Goal: Information Seeking & Learning: Check status

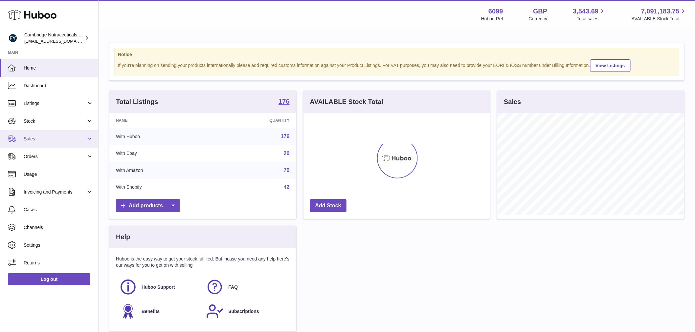
scroll to position [102, 187]
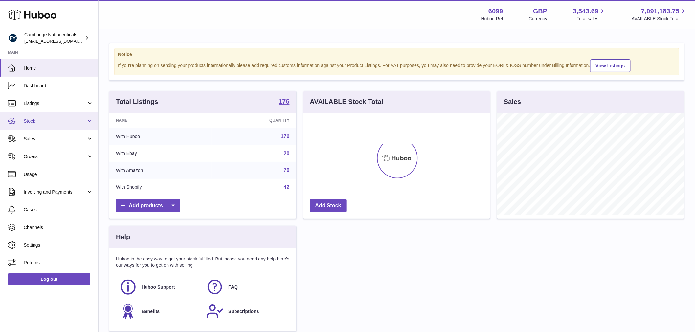
click at [44, 120] on span "Stock" at bounding box center [55, 121] width 63 height 6
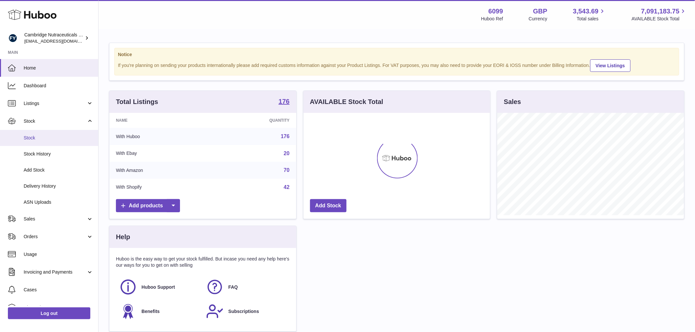
click at [56, 138] on span "Stock" at bounding box center [59, 138] width 70 height 6
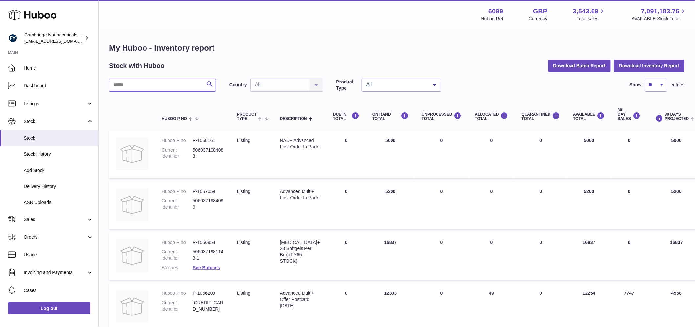
click at [153, 89] on input "text" at bounding box center [162, 85] width 107 height 13
type input "*****"
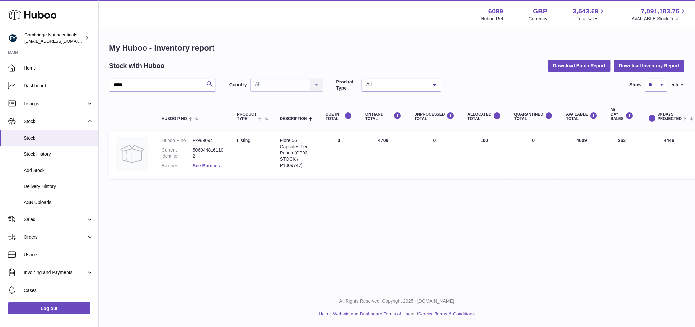
click at [219, 167] on link "See Batches" at bounding box center [206, 165] width 27 height 5
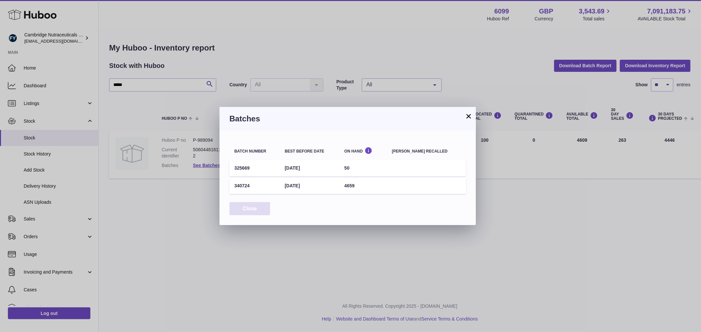
drag, startPoint x: 263, startPoint y: 211, endPoint x: 255, endPoint y: 205, distance: 10.7
click at [262, 210] on button "Close" at bounding box center [249, 208] width 41 height 13
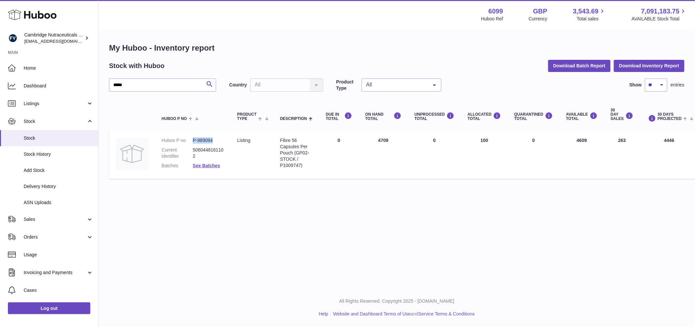
drag, startPoint x: 215, startPoint y: 139, endPoint x: 188, endPoint y: 138, distance: 27.3
click at [188, 138] on dl "Huboo P no P-989094 Current identifier 5060448161102 Batches See Batches" at bounding box center [193, 154] width 62 height 35
copy dl "P-989094"
click at [80, 310] on link "Log out" at bounding box center [49, 308] width 82 height 12
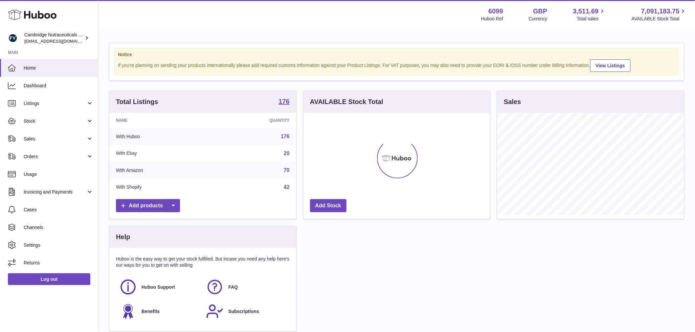
scroll to position [102, 187]
click at [52, 278] on link "Log out" at bounding box center [49, 280] width 82 height 12
